Goal: Task Accomplishment & Management: Manage account settings

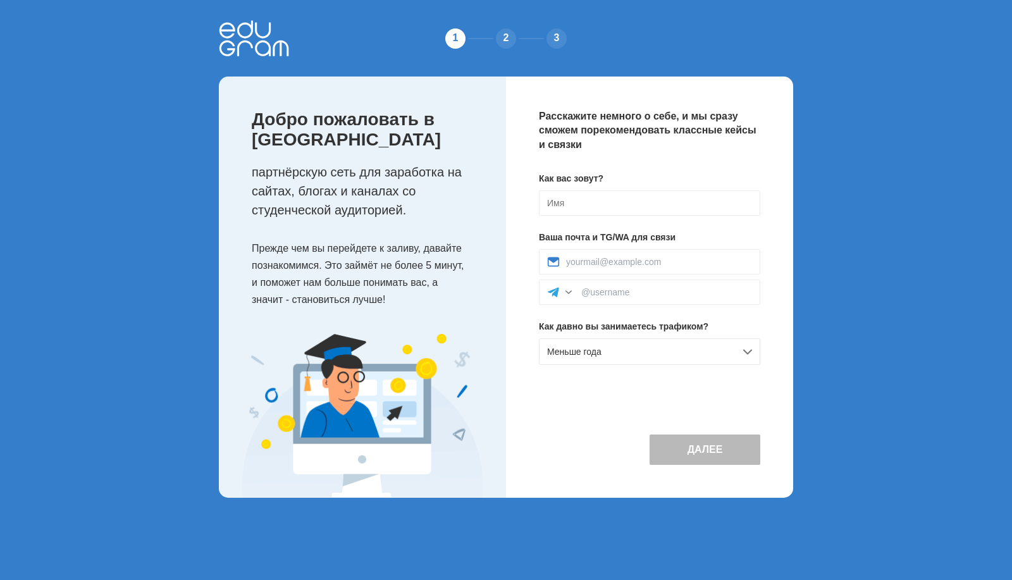
click at [670, 187] on div "Как вас зовут? Ваша почта и TG/WA для связи Как давно вы занимаетесь трафиком? …" at bounding box center [649, 273] width 221 height 203
click at [670, 209] on input at bounding box center [649, 202] width 221 height 25
type input "м"
type input "ММ"
click at [654, 259] on input at bounding box center [659, 262] width 186 height 10
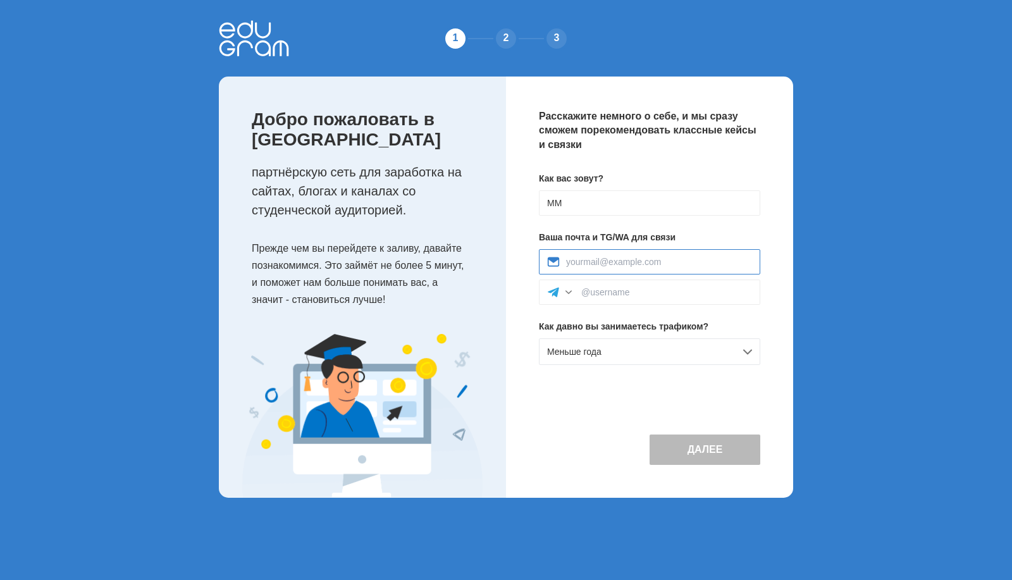
click at [579, 259] on input at bounding box center [659, 262] width 186 height 10
type input "yuoremail@gmail.com"
click at [622, 297] on input at bounding box center [666, 292] width 171 height 10
type input "-"
drag, startPoint x: 683, startPoint y: 259, endPoint x: 452, endPoint y: 256, distance: 231.6
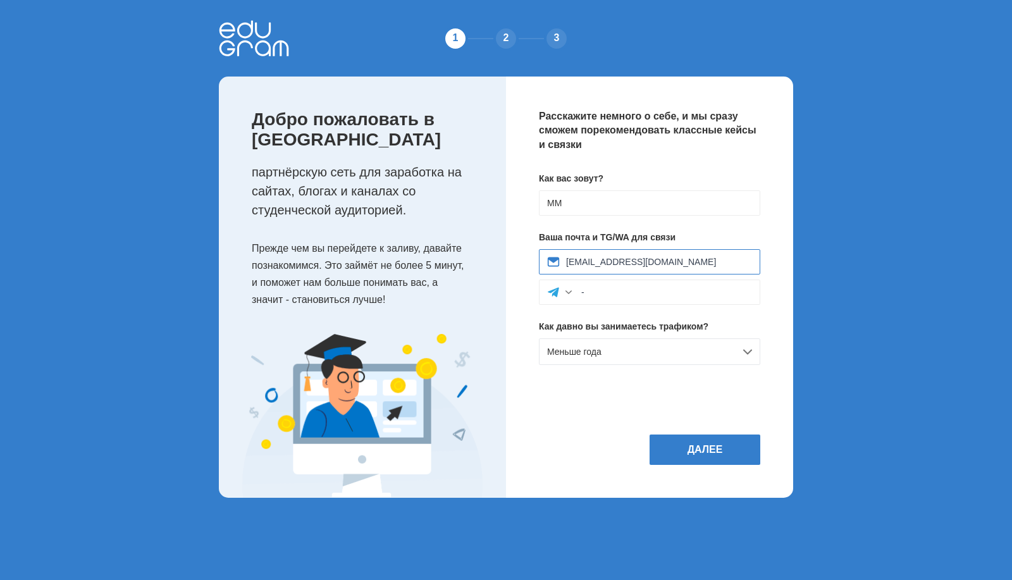
click at [452, 256] on div "Добро пожаловать в Edugram партнёрскую сеть для заработка на сайтах, блогах и к…" at bounding box center [506, 287] width 574 height 421
type input "-"
click at [633, 362] on div "Меньше года" at bounding box center [649, 351] width 221 height 27
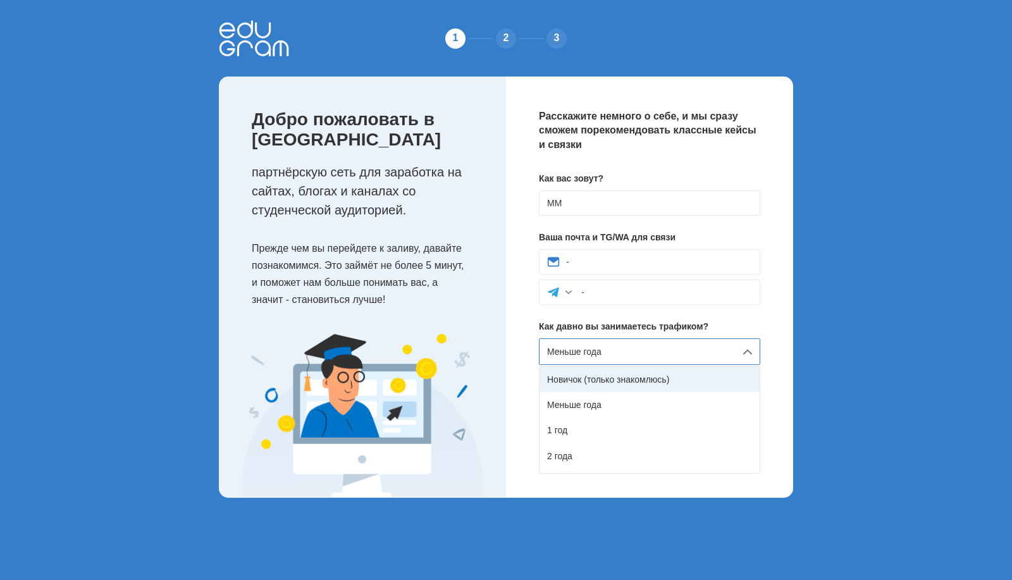
click at [631, 376] on div "Новичок (только знакомлюсь)" at bounding box center [650, 379] width 220 height 25
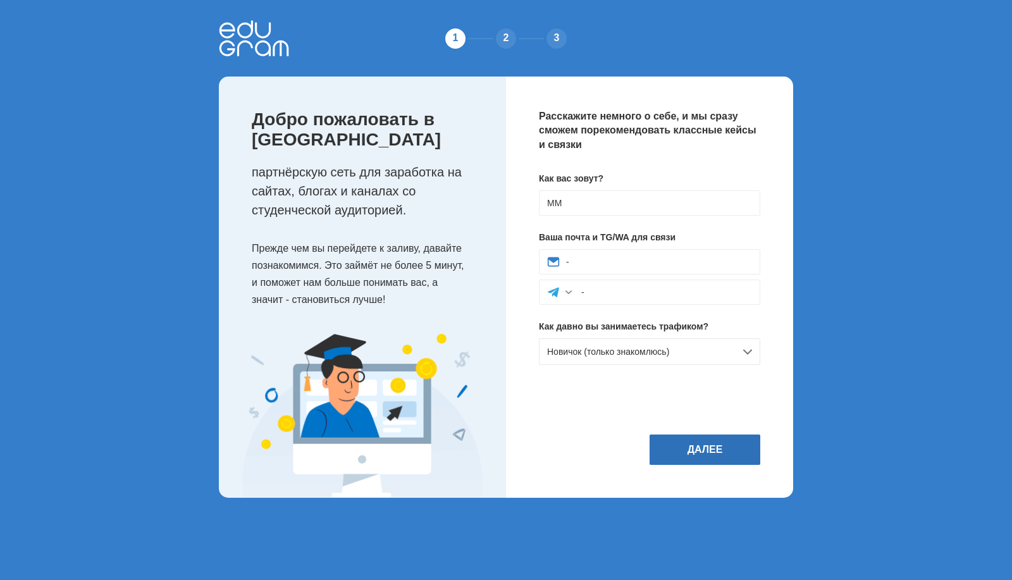
click at [709, 444] on button "Далее" at bounding box center [705, 450] width 111 height 30
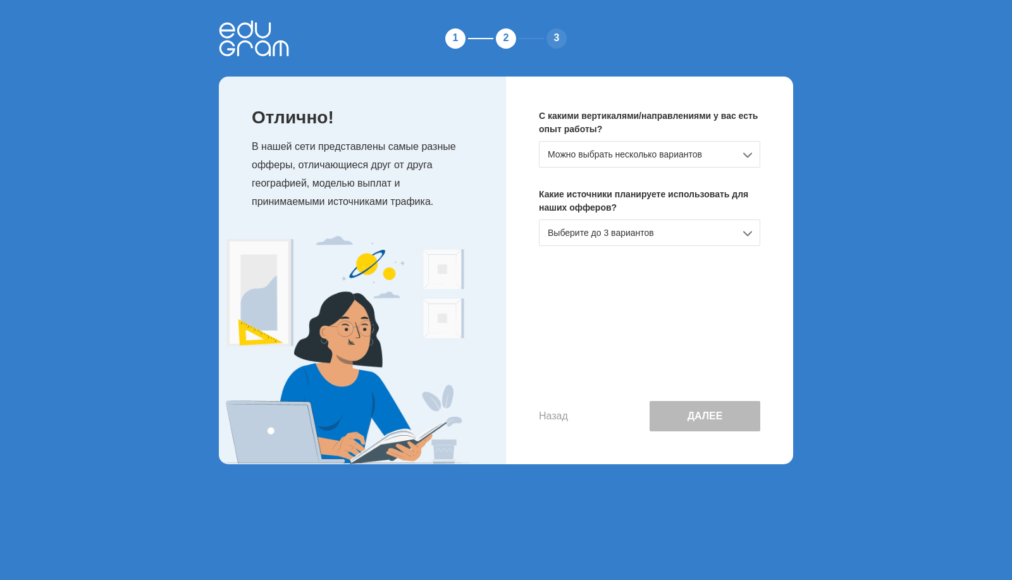
click at [674, 156] on div "Можно выбрать несколько вариантов" at bounding box center [649, 154] width 221 height 27
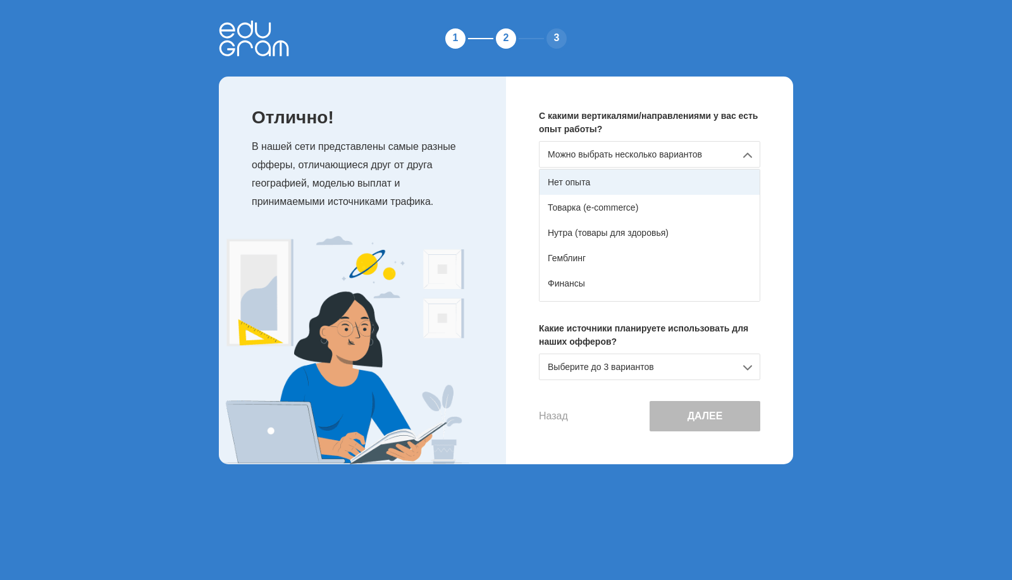
click at [661, 183] on div "Нет опыта" at bounding box center [650, 182] width 220 height 25
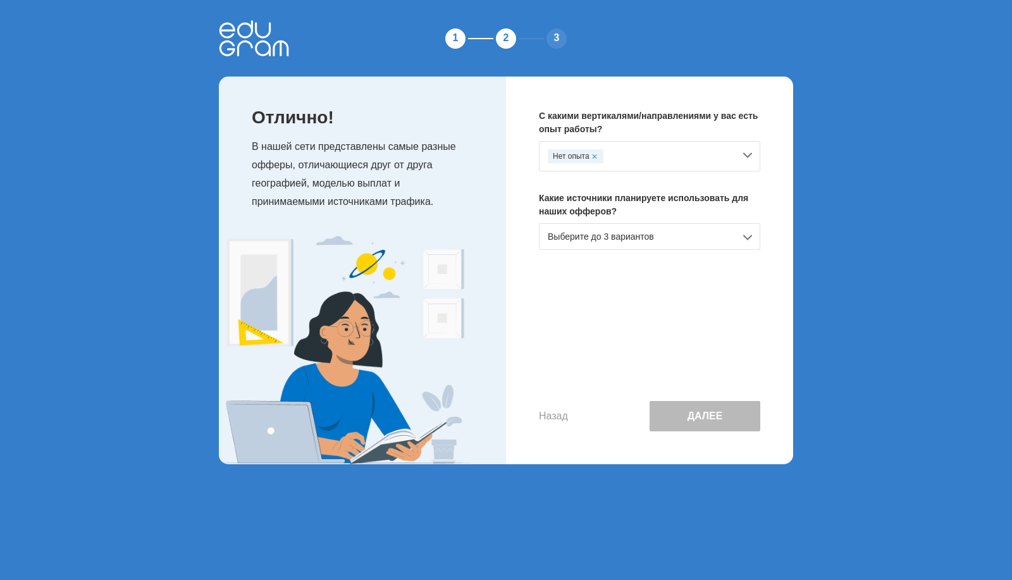
click at [644, 237] on div "Выберите до 3 вариантов" at bounding box center [649, 236] width 221 height 27
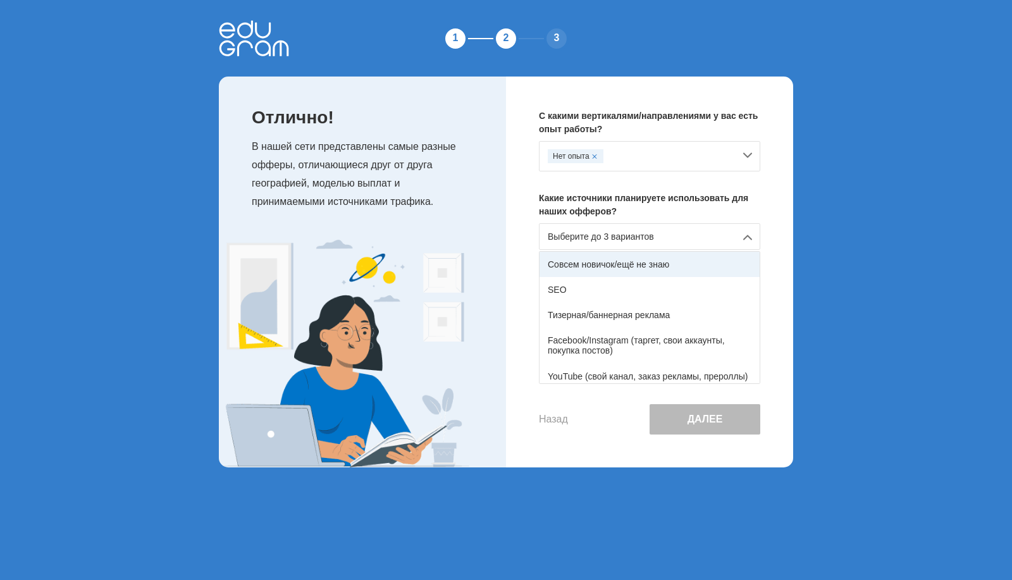
click at [631, 263] on div "Совсем новичок/ещё не знаю" at bounding box center [650, 264] width 220 height 25
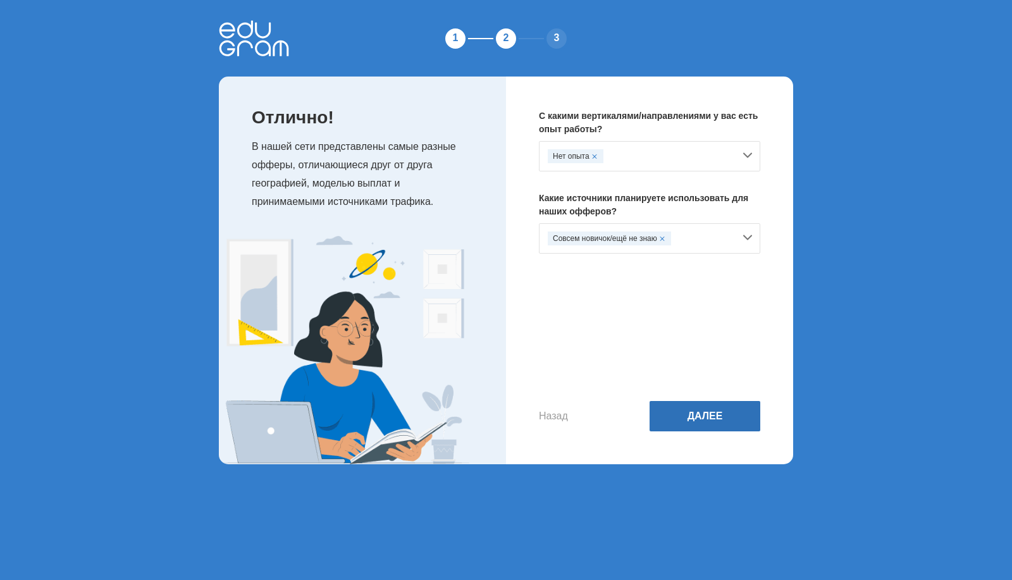
click at [687, 420] on button "Далее" at bounding box center [705, 416] width 111 height 30
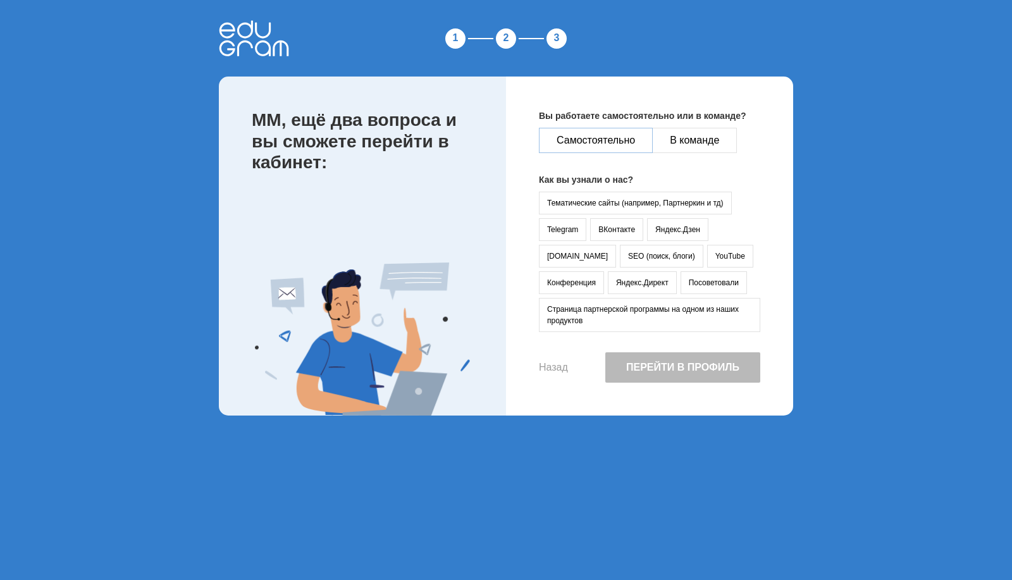
drag, startPoint x: 601, startPoint y: 122, endPoint x: 607, endPoint y: 134, distance: 13.3
click at [601, 122] on p "Вы работаете самостоятельно или в команде?" at bounding box center [649, 115] width 221 height 13
click at [610, 134] on button "Самостоятельно" at bounding box center [596, 140] width 114 height 25
click at [618, 203] on button "Тематические сайты (например, Партнеркин и тд)" at bounding box center [635, 203] width 193 height 23
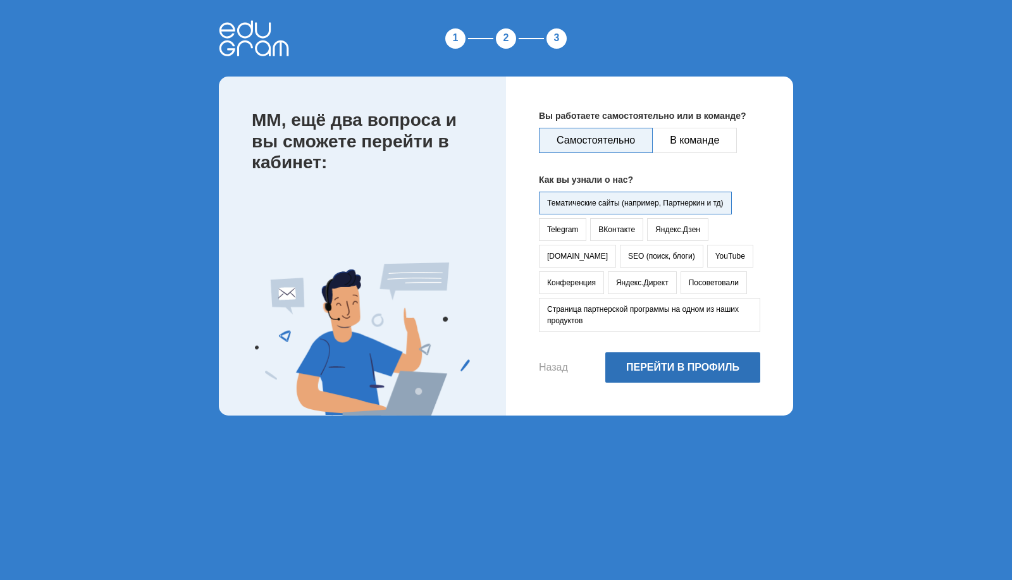
click at [658, 371] on button "Перейти в профиль" at bounding box center [682, 367] width 155 height 30
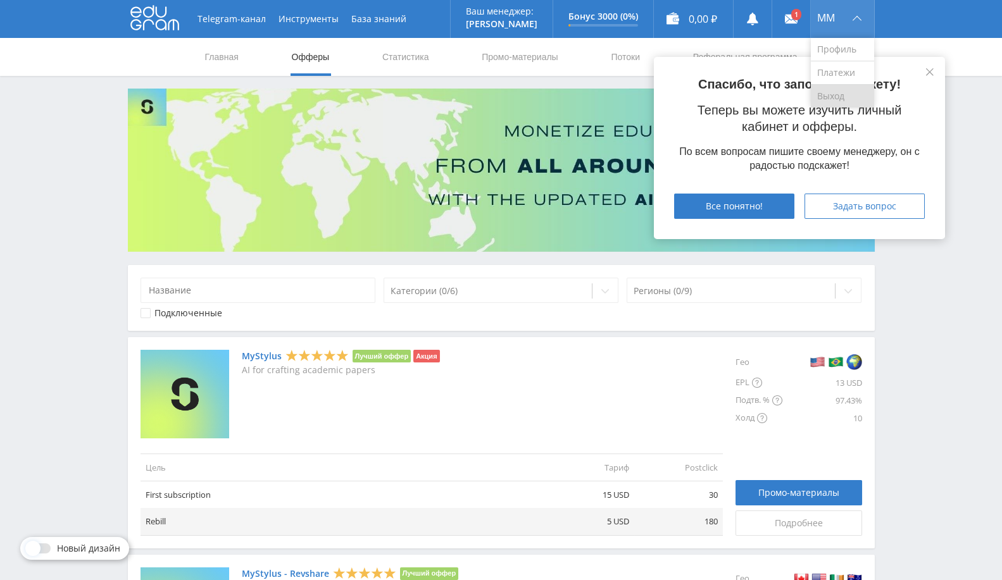
click at [833, 93] on link "Выход" at bounding box center [841, 96] width 63 height 23
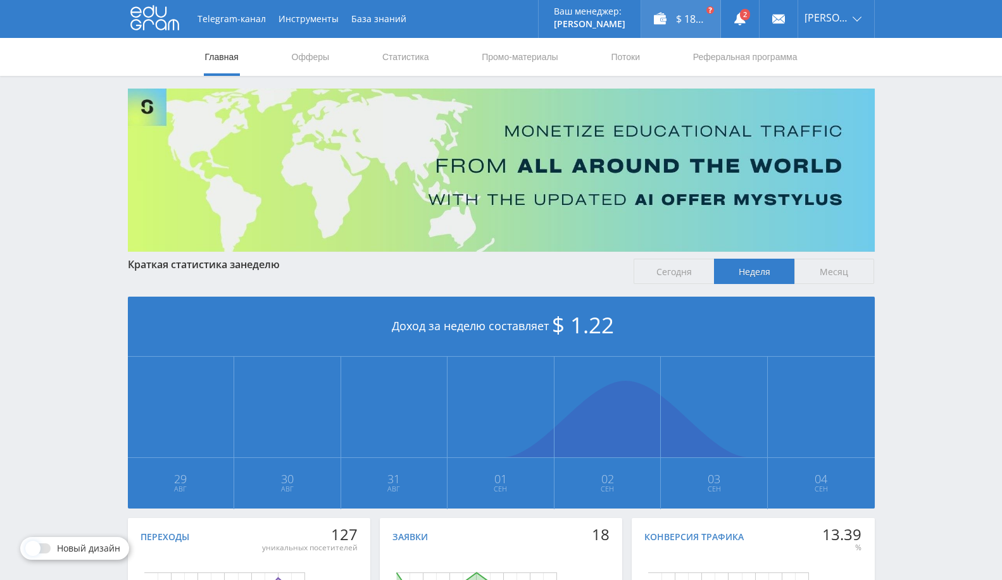
click at [694, 22] on div "$ 182.37" at bounding box center [680, 19] width 79 height 38
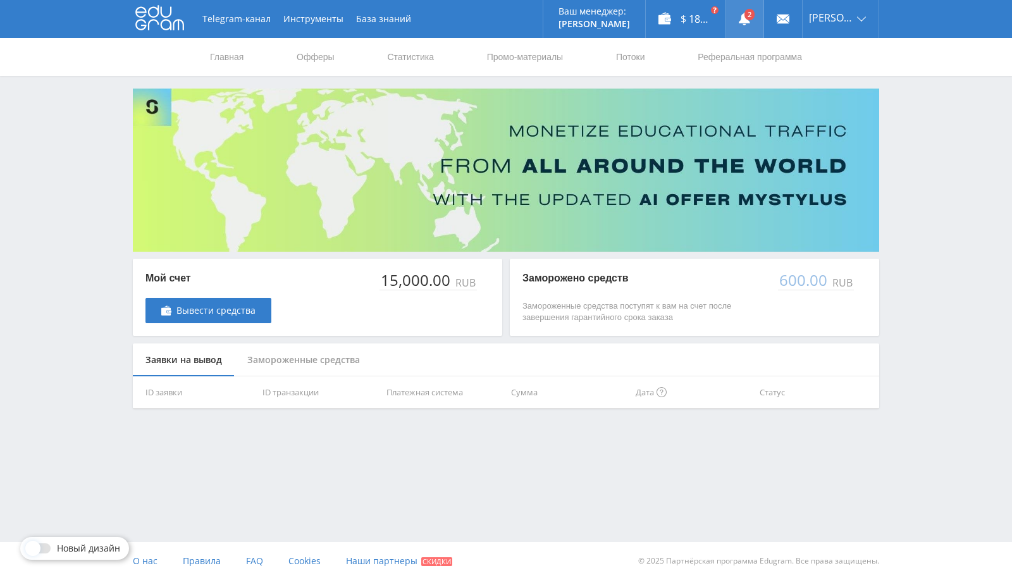
click at [752, 9] on link at bounding box center [745, 19] width 38 height 38
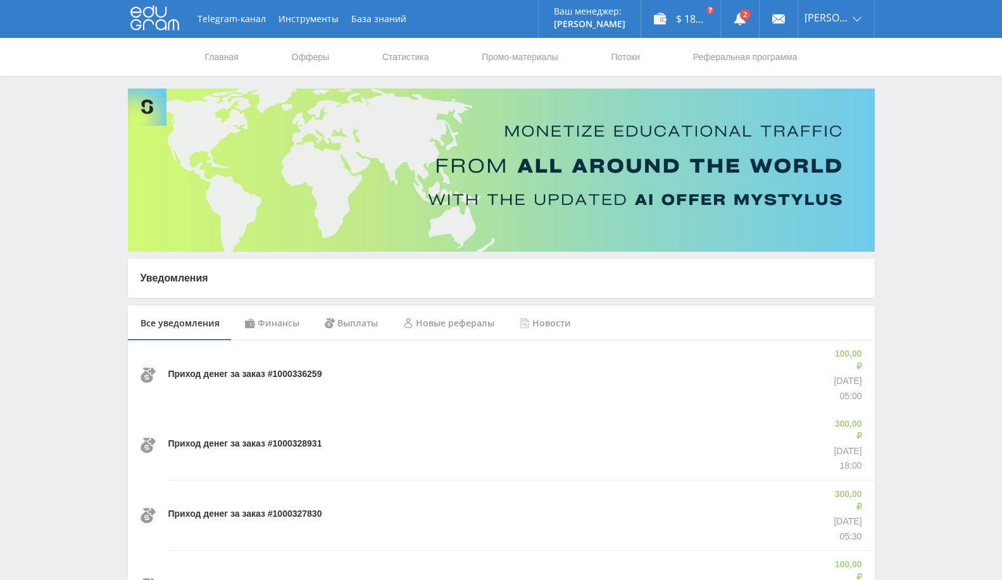
click at [275, 318] on div "Финансы" at bounding box center [272, 323] width 80 height 35
click at [352, 323] on div "Выплаты" at bounding box center [351, 323] width 78 height 35
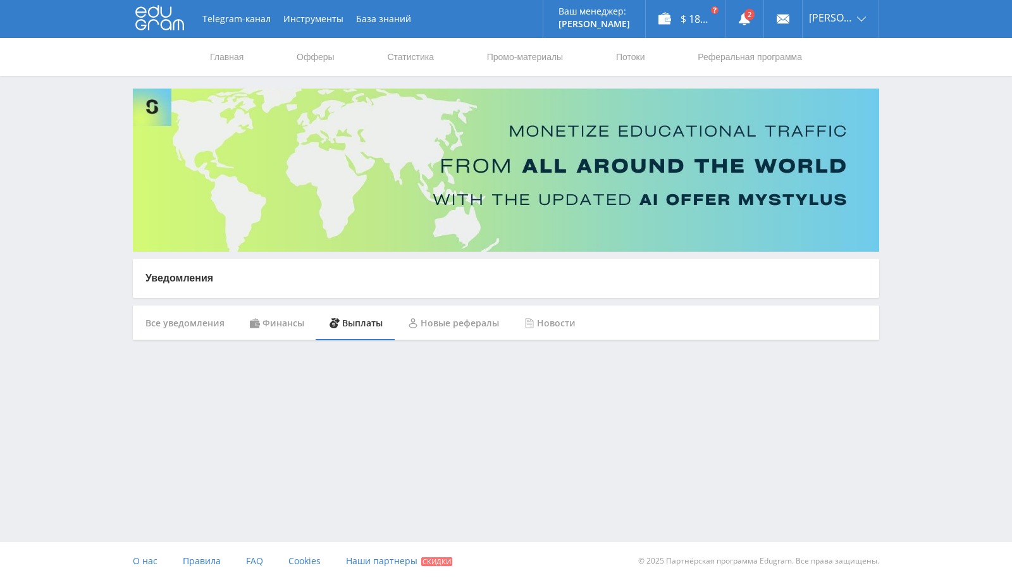
click at [282, 315] on div "Финансы" at bounding box center [277, 323] width 80 height 35
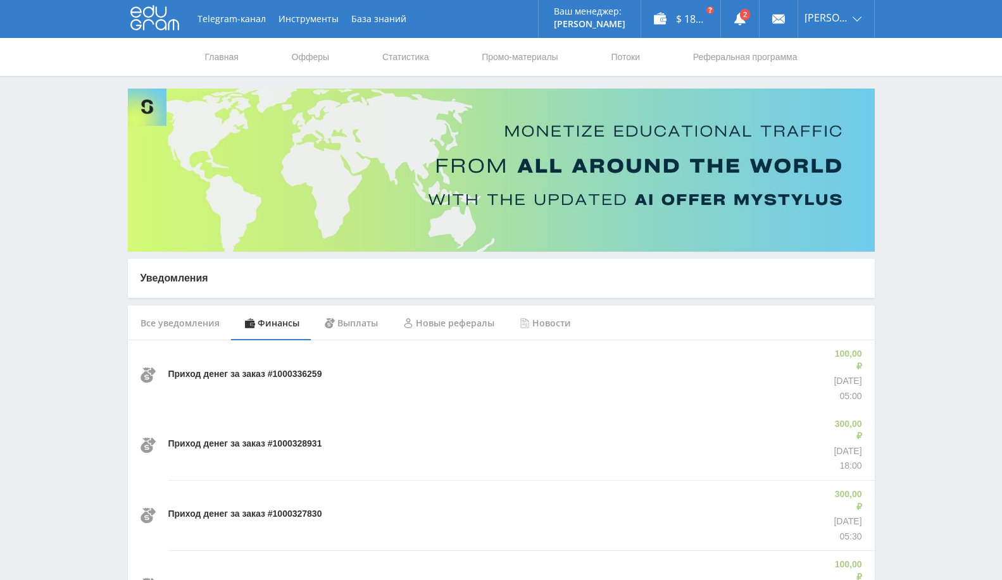
click at [147, 335] on div "Все уведомления" at bounding box center [180, 323] width 104 height 35
click at [688, 20] on div "$ 182.37" at bounding box center [680, 19] width 79 height 38
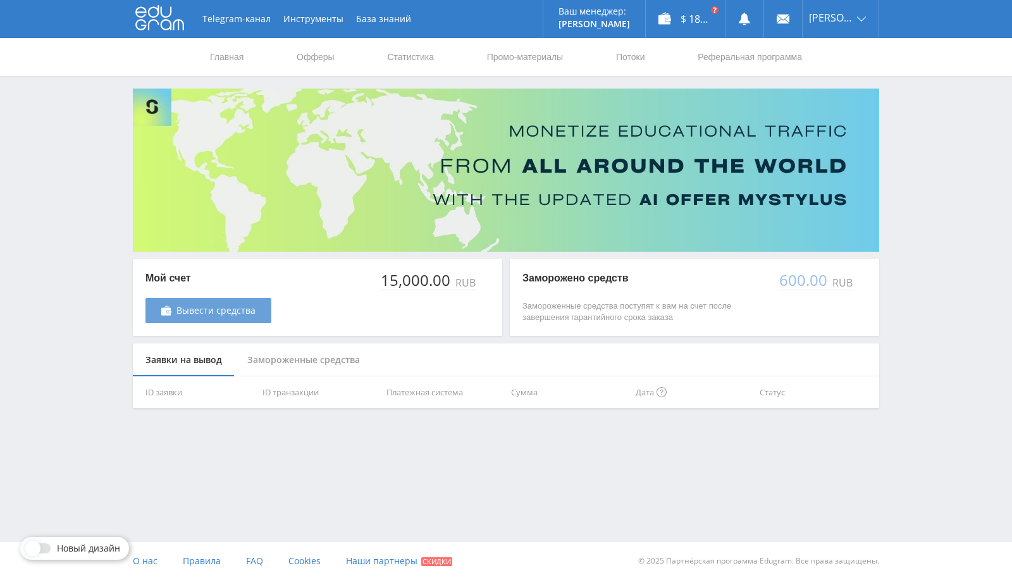
click at [224, 314] on span "Вывести средства" at bounding box center [216, 311] width 79 height 10
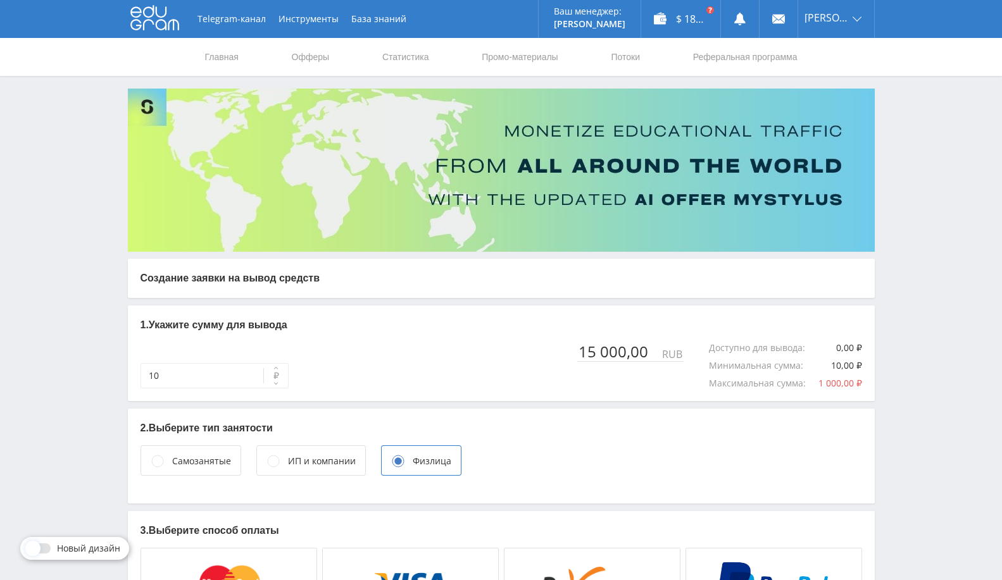
type input "15 000"
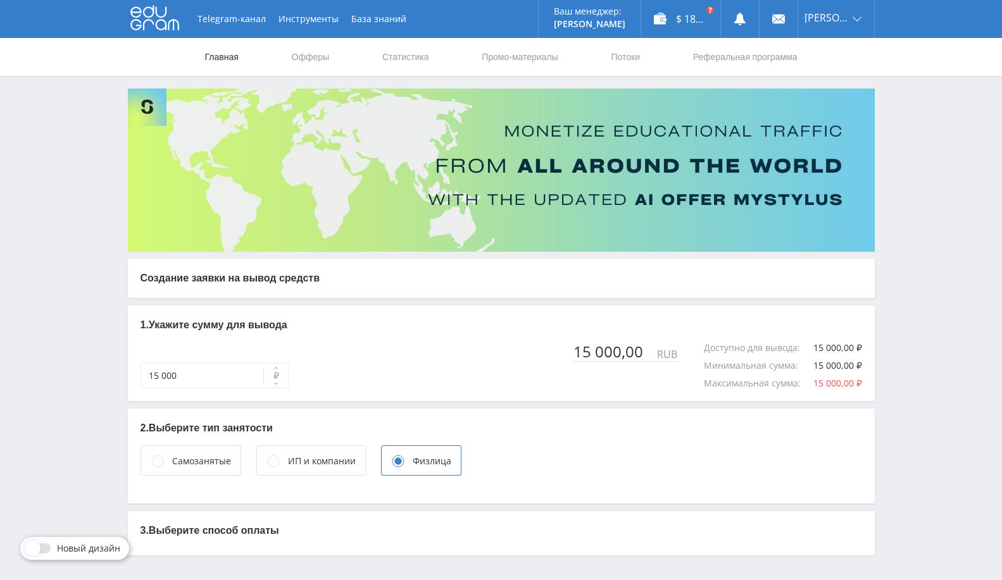
click at [230, 57] on link "Главная" at bounding box center [222, 57] width 36 height 38
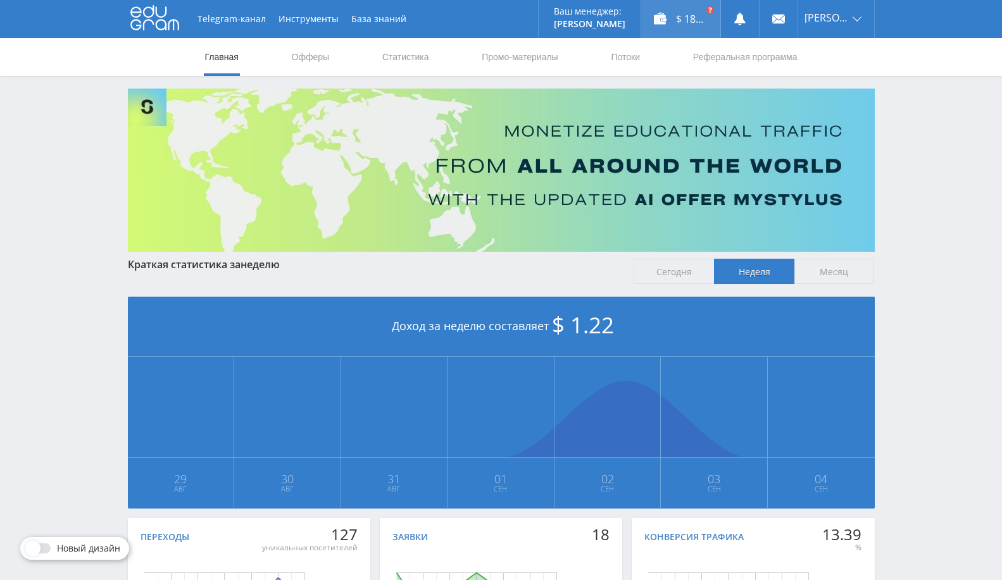
click at [701, 14] on div "$ 182.37" at bounding box center [680, 19] width 79 height 38
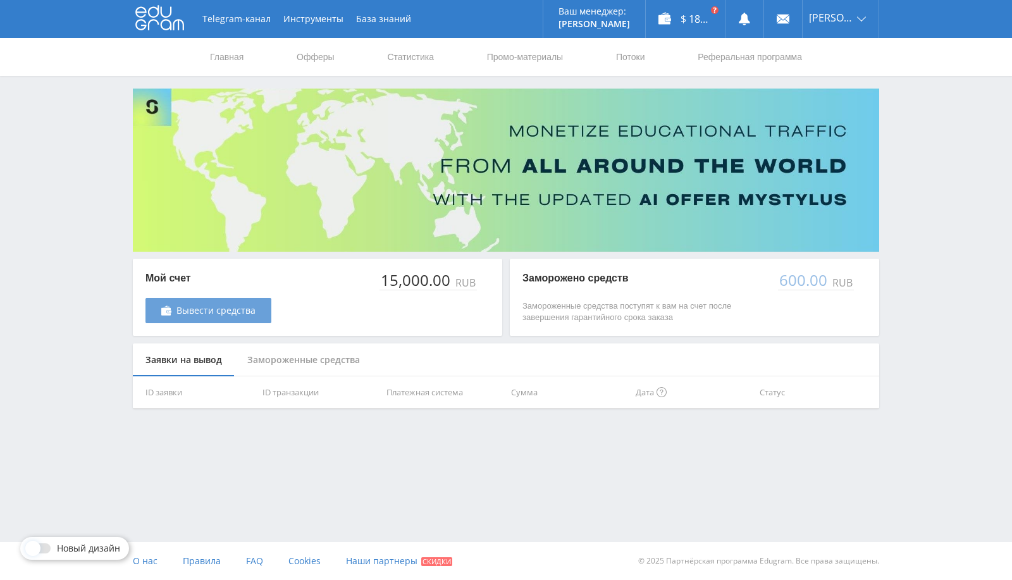
click at [211, 319] on link "Вывести средства" at bounding box center [209, 310] width 126 height 25
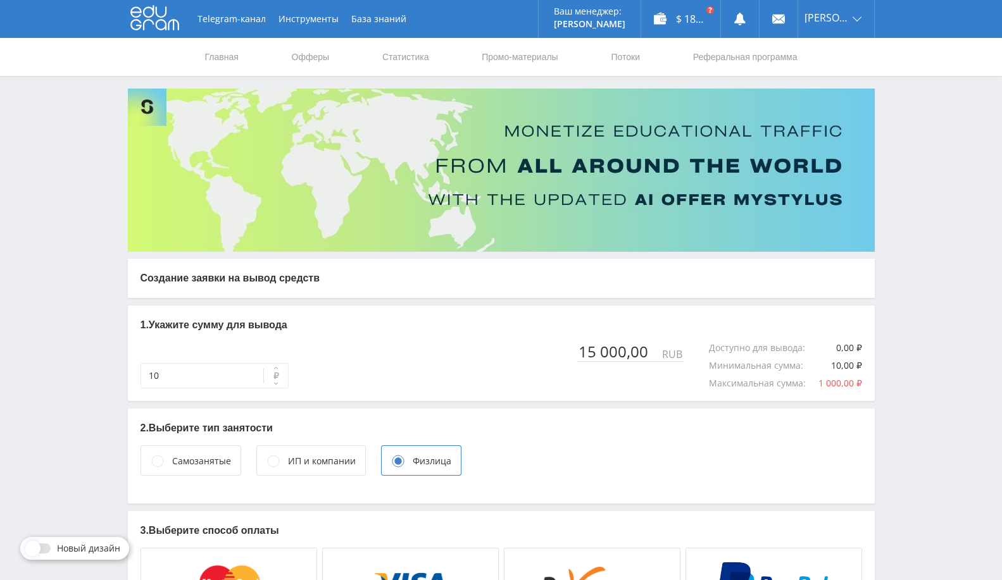
scroll to position [38, 0]
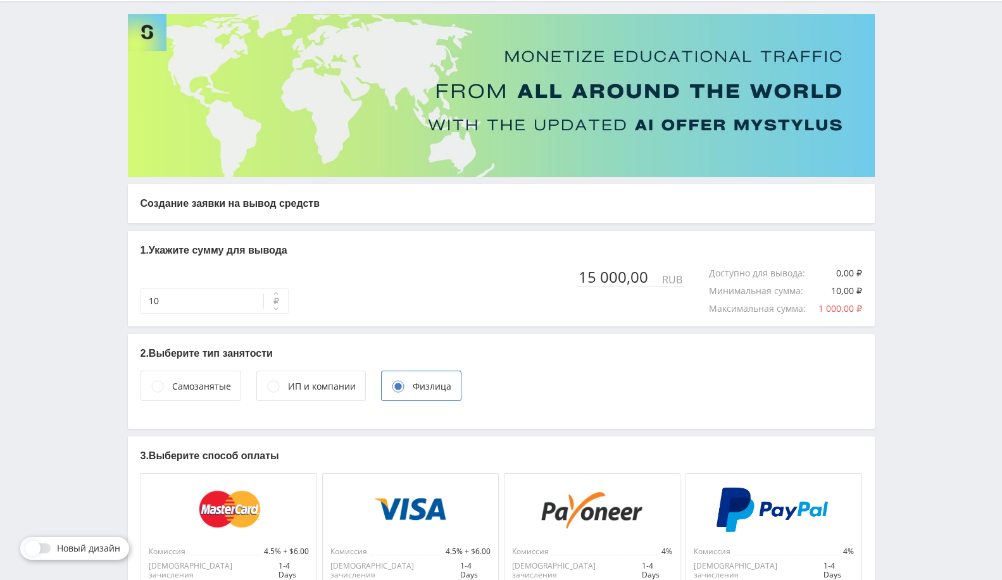
type input "15 000"
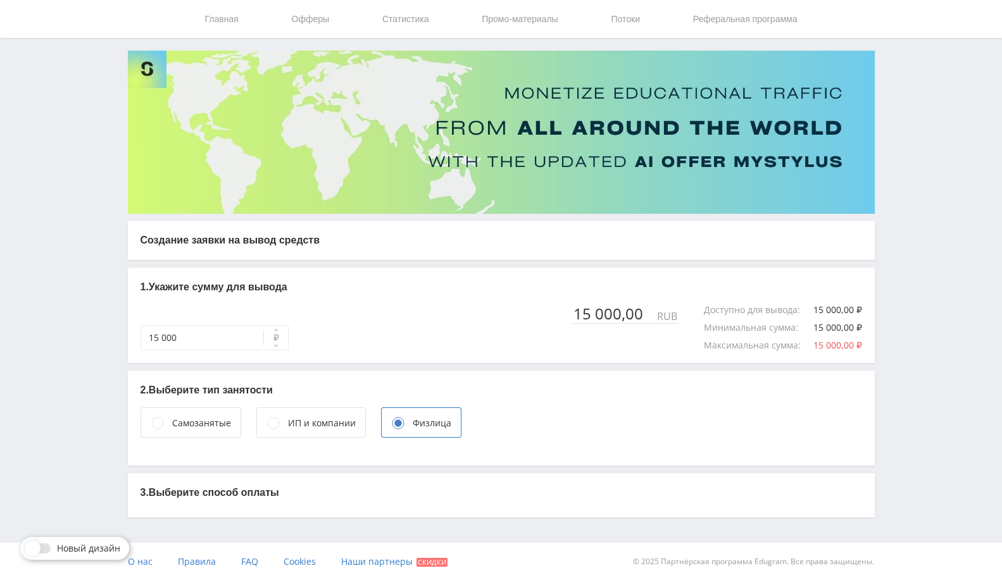
click at [264, 494] on p "3. Выберите способ оплаты" at bounding box center [500, 493] width 721 height 14
click at [282, 519] on div "Telegram-канал Инструменты База знаний Ваш менеджер: Valeria Valeria Online @va…" at bounding box center [501, 271] width 1002 height 619
click at [425, 483] on div "3. Выберите способ оплаты" at bounding box center [501, 495] width 747 height 44
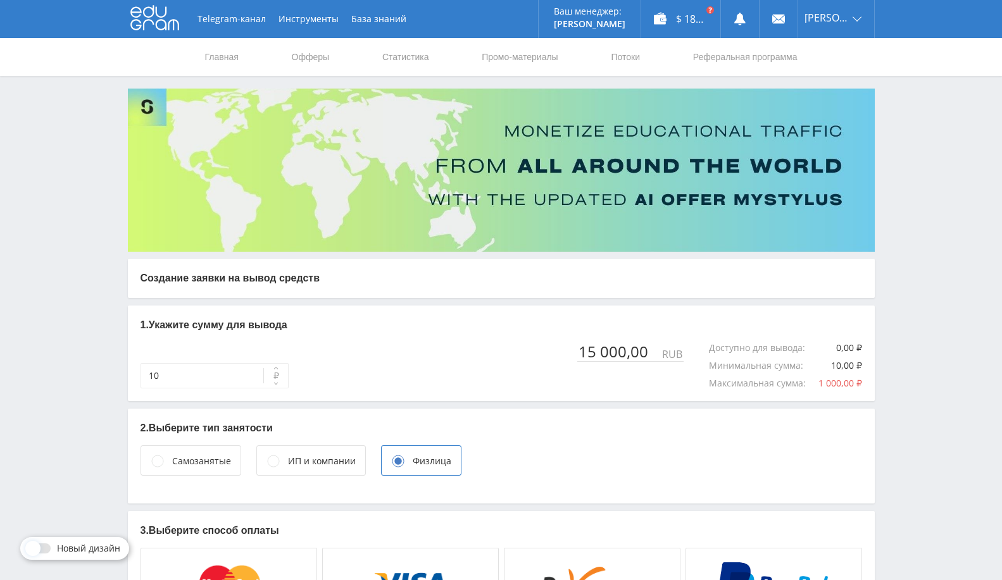
type input "15 000"
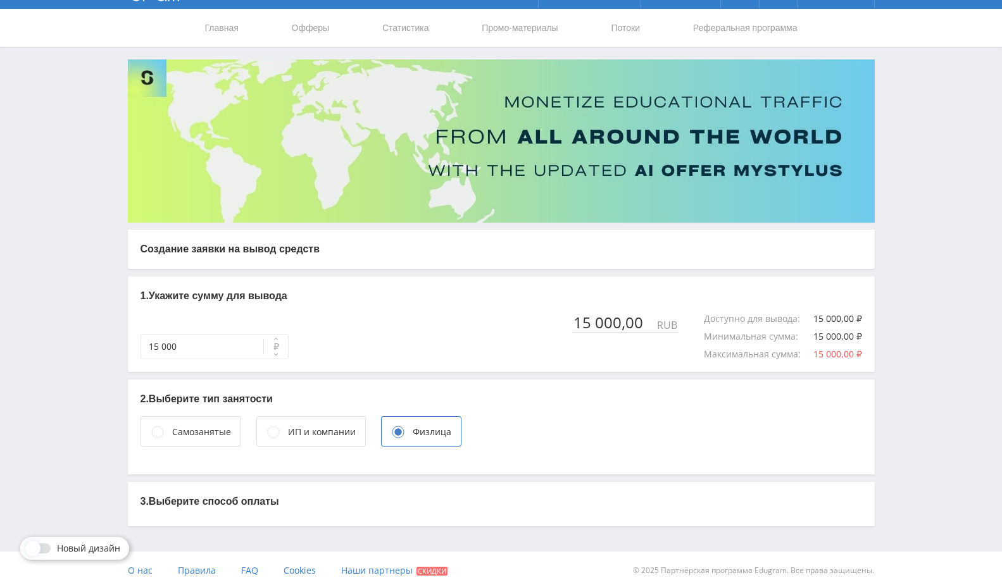
scroll to position [38, 0]
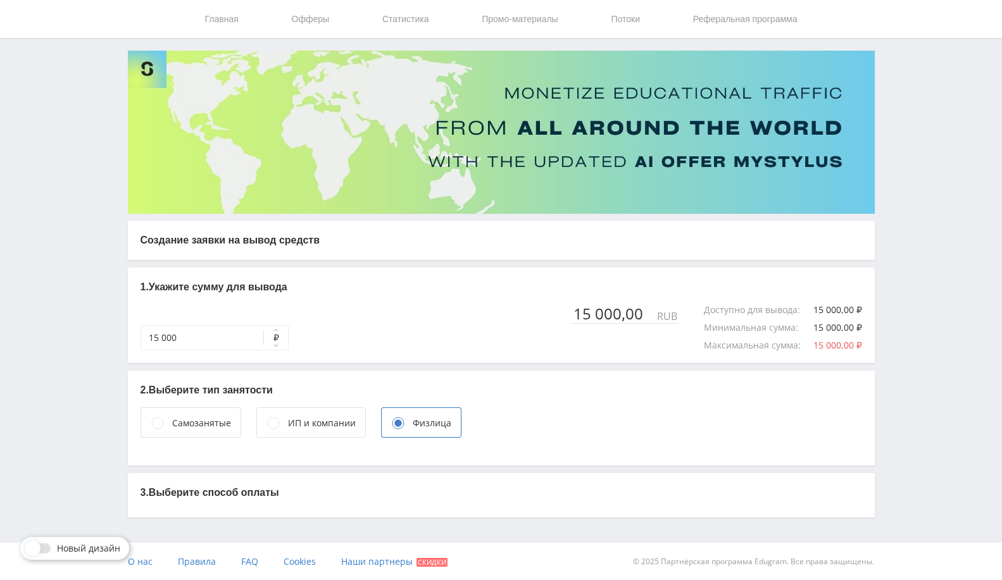
click at [264, 338] on button "₽" at bounding box center [275, 337] width 25 height 25
drag, startPoint x: 253, startPoint y: 337, endPoint x: 275, endPoint y: 339, distance: 21.7
click at [263, 337] on button "₽" at bounding box center [275, 337] width 25 height 25
click at [264, 328] on button "₽" at bounding box center [275, 337] width 25 height 25
click at [263, 340] on button "₽" at bounding box center [275, 337] width 25 height 25
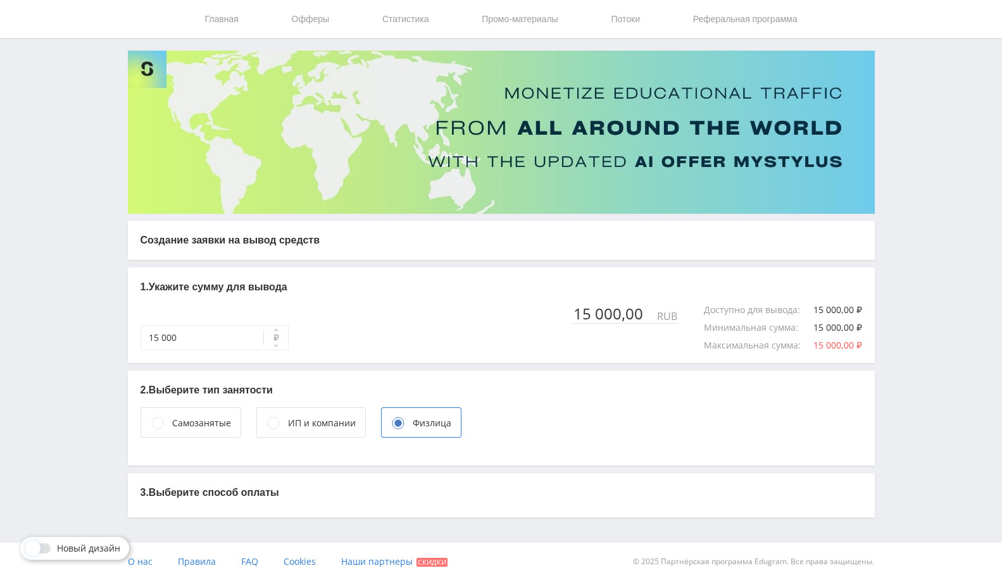
click at [46, 548] on div at bounding box center [39, 548] width 23 height 10
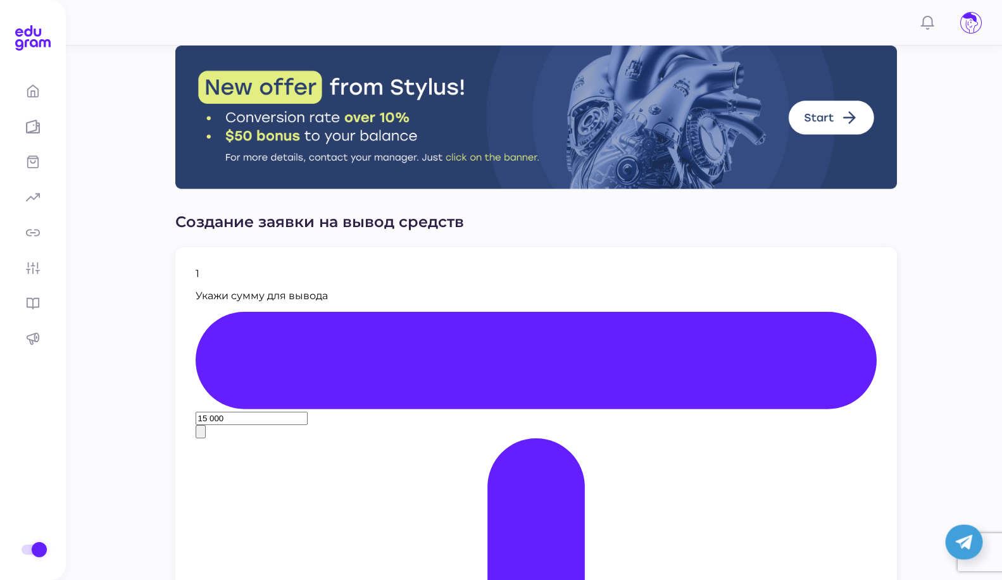
scroll to position [173, 0]
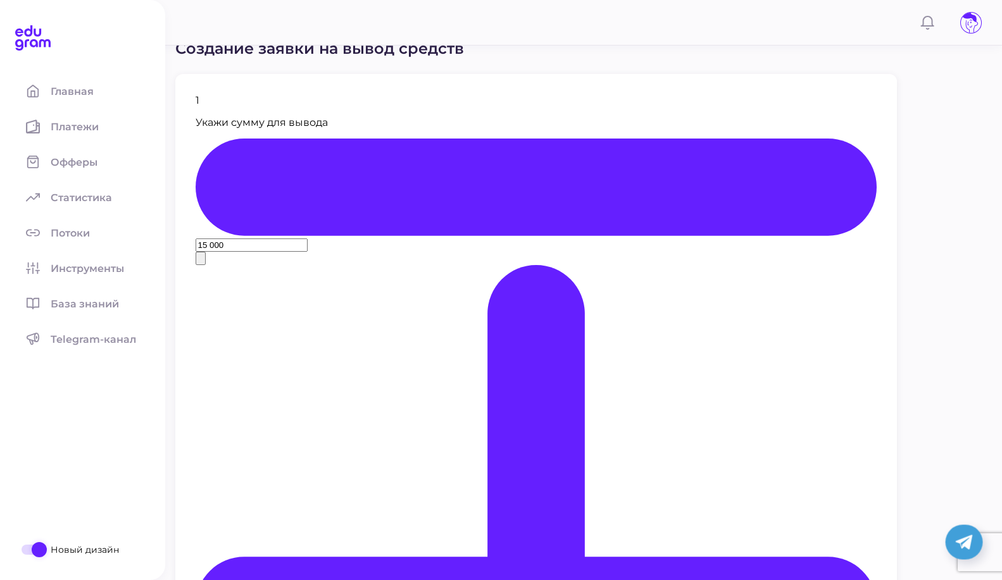
click at [34, 554] on span at bounding box center [39, 549] width 15 height 15
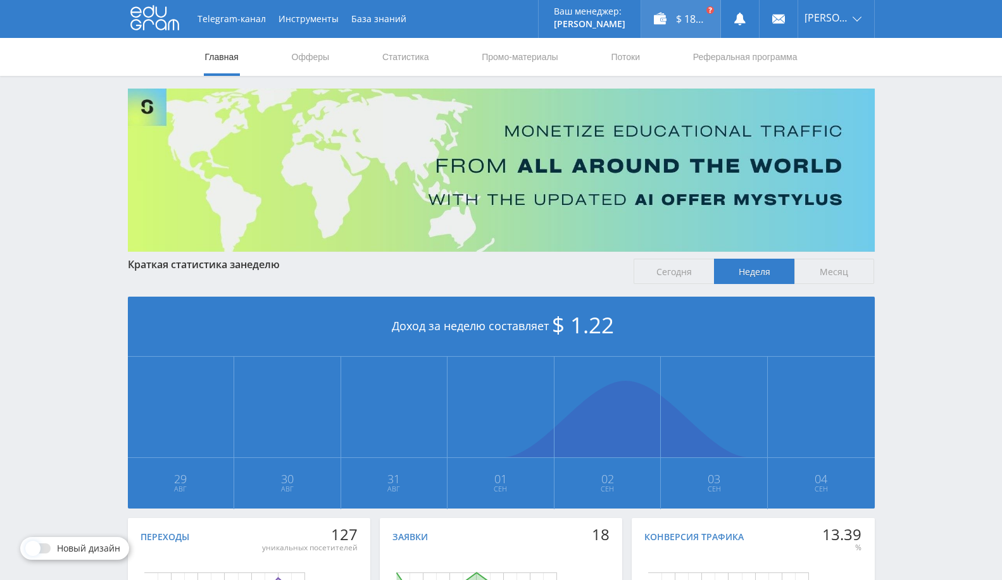
click at [680, 26] on div "$ 182.37" at bounding box center [680, 19] width 79 height 38
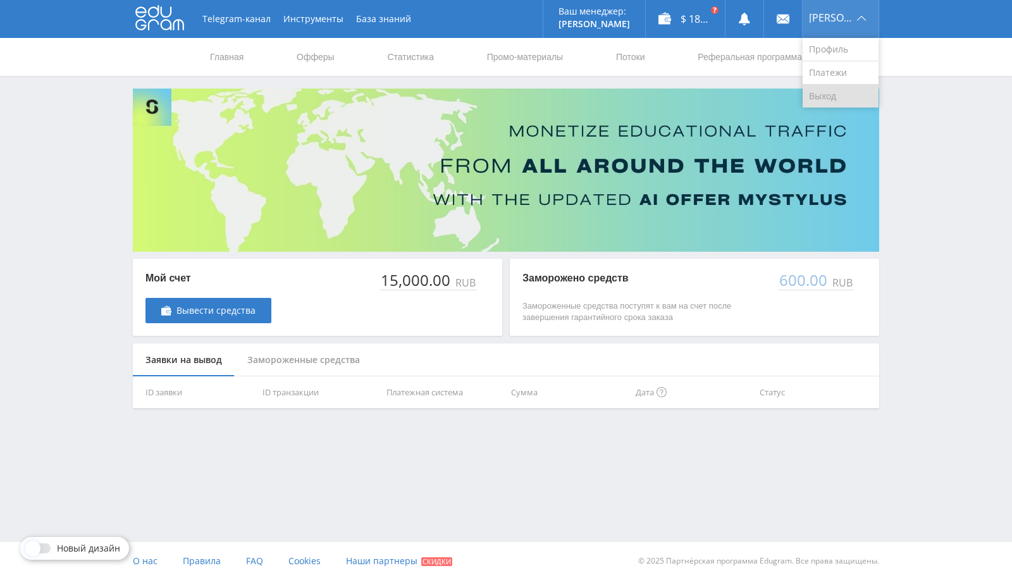
click at [836, 96] on link "Выход" at bounding box center [841, 96] width 76 height 23
